Goal: Task Accomplishment & Management: Use online tool/utility

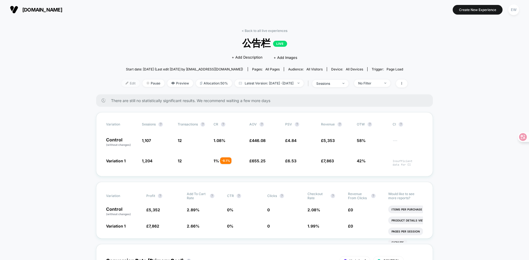
click at [122, 83] on span "Edit" at bounding box center [131, 83] width 18 height 7
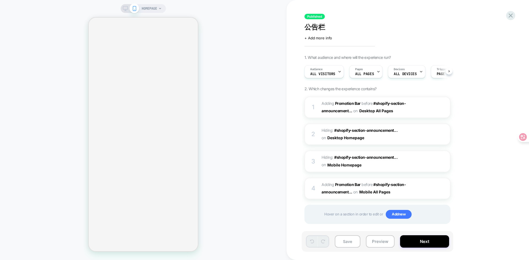
scroll to position [0, 0]
click at [366, 139] on button "Desktop Homepage" at bounding box center [347, 138] width 41 height 8
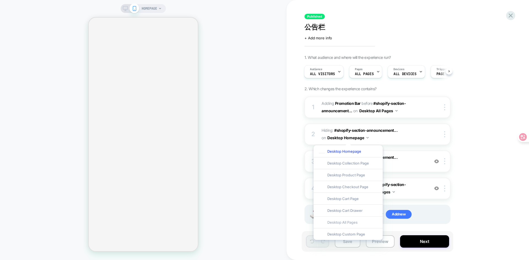
click at [350, 222] on div "Desktop All Pages" at bounding box center [348, 223] width 69 height 12
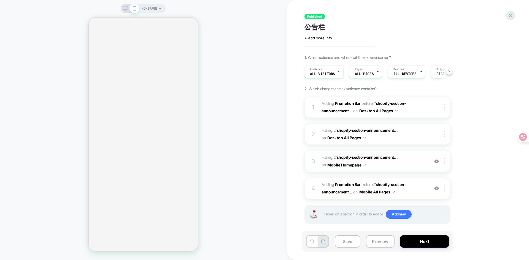
click at [365, 166] on img at bounding box center [365, 165] width 2 height 1
click at [304, 194] on div "Mobile All Pages" at bounding box center [291, 196] width 67 height 12
click at [514, 156] on div "Published 公告栏 Click to edit experience details + Add more info 1. What audience…" at bounding box center [408, 130] width 242 height 260
click at [432, 239] on button "Next" at bounding box center [424, 242] width 49 height 12
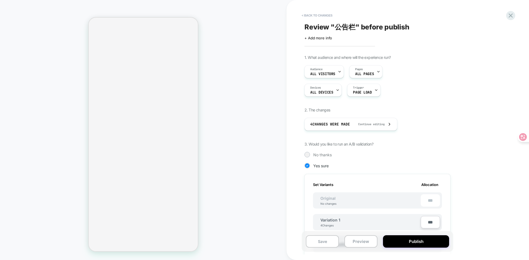
scroll to position [0, 1]
click at [422, 241] on button "Publish" at bounding box center [416, 242] width 66 height 12
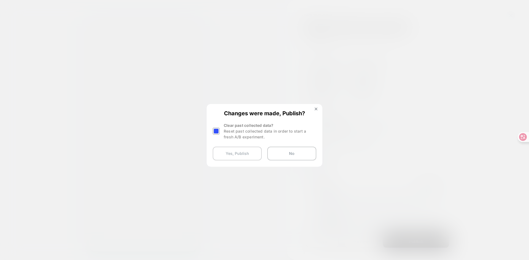
click at [239, 155] on button "Yes, Publish" at bounding box center [237, 154] width 49 height 14
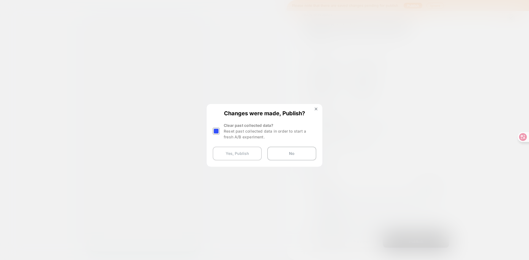
click at [239, 155] on button "Yes, Publish" at bounding box center [237, 154] width 49 height 14
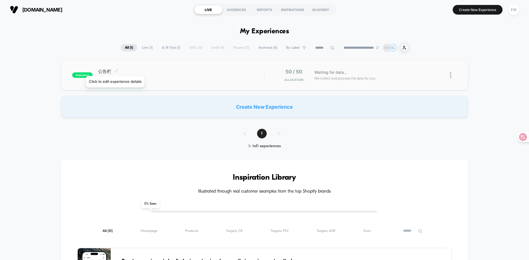
click at [115, 69] on icon at bounding box center [116, 71] width 4 height 4
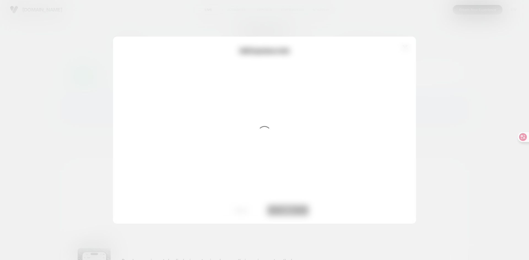
click at [464, 200] on div at bounding box center [264, 130] width 529 height 260
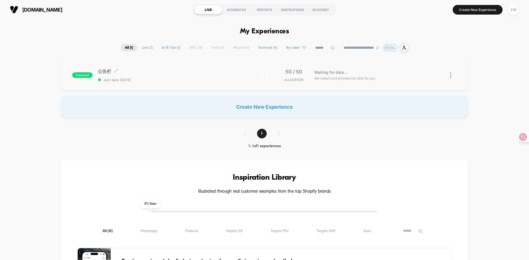
click at [198, 78] on div "公告栏 Click to edit experience details Click to edit experience details start dat…" at bounding box center [181, 76] width 166 height 14
click at [452, 72] on div at bounding box center [453, 75] width 7 height 13
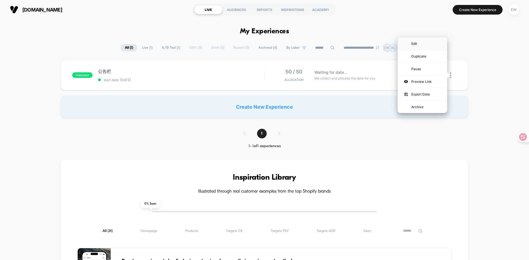
click at [431, 46] on div "Edit" at bounding box center [423, 43] width 50 height 12
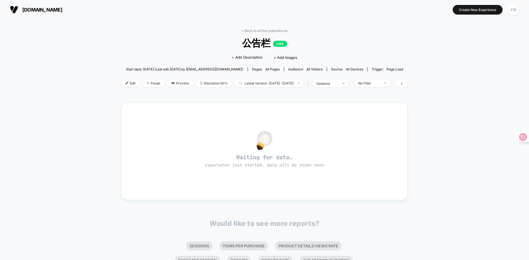
click at [252, 45] on span "公告栏 LIVE" at bounding box center [264, 43] width 257 height 13
click at [126, 84] on img at bounding box center [127, 83] width 3 height 3
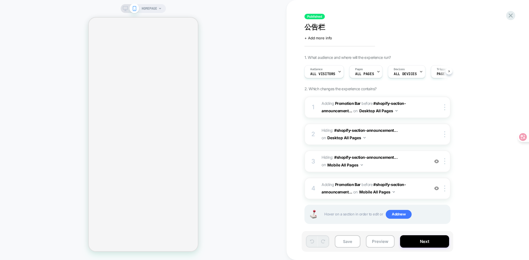
scroll to position [0, 0]
click at [126, 10] on icon at bounding box center [125, 8] width 5 height 5
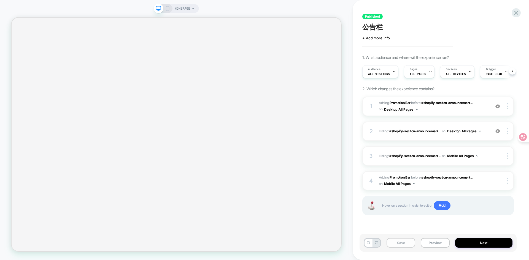
click at [405, 241] on button "Save" at bounding box center [401, 243] width 29 height 10
click at [405, 243] on button "Save" at bounding box center [401, 243] width 29 height 10
click at [475, 242] on button "Next" at bounding box center [484, 243] width 58 height 10
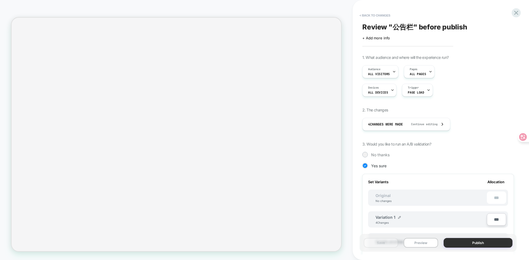
click at [465, 242] on button "Publish" at bounding box center [478, 243] width 69 height 10
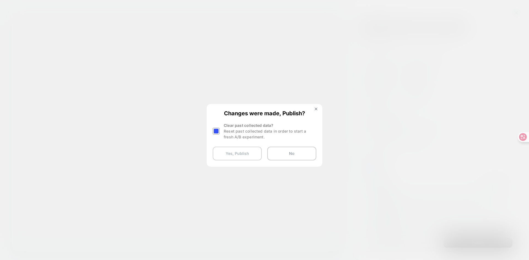
click at [238, 155] on button "Yes, Publish" at bounding box center [237, 154] width 49 height 14
